Goal: Information Seeking & Learning: Understand process/instructions

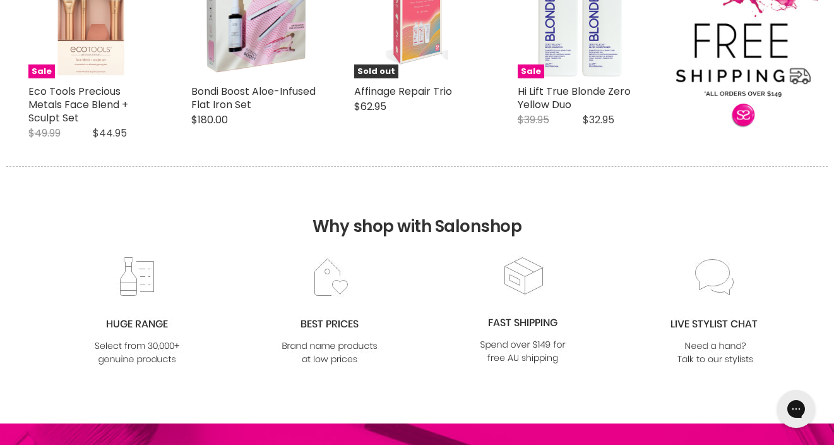
scroll to position [1761, 0]
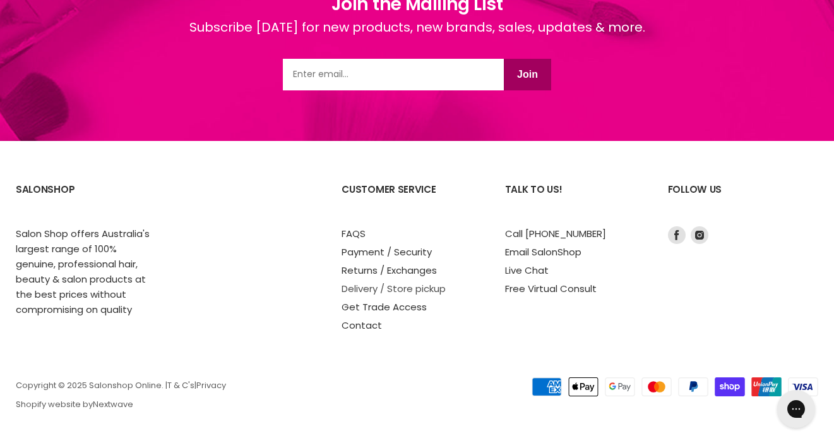
click at [395, 289] on link "Delivery / Store pickup" at bounding box center [394, 288] width 104 height 13
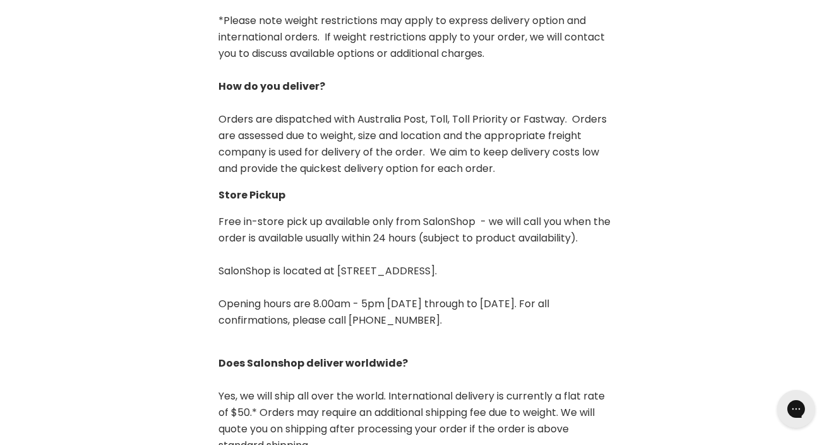
scroll to position [412, 0]
